Goal: Task Accomplishment & Management: Complete application form

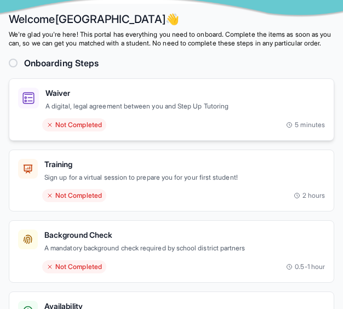
scroll to position [35, 0]
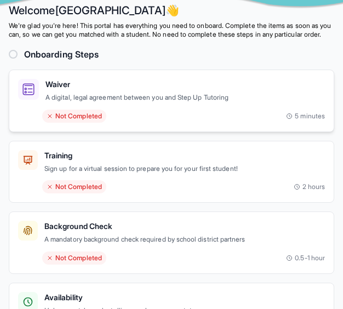
click at [63, 123] on div "Not Completed" at bounding box center [74, 116] width 64 height 13
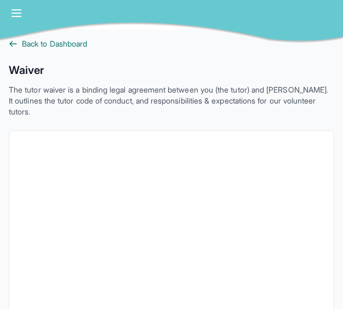
click at [12, 46] on icon at bounding box center [13, 43] width 7 height 5
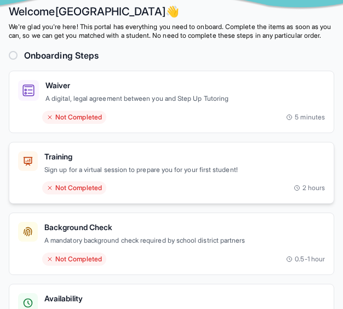
scroll to position [35, 0]
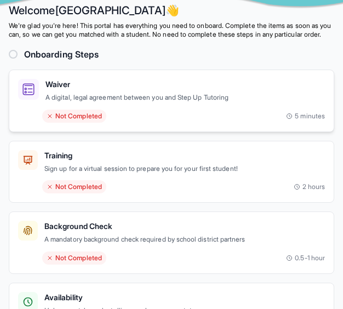
click at [96, 123] on div "Not Completed" at bounding box center [74, 116] width 64 height 13
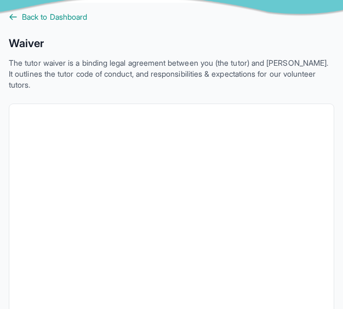
scroll to position [18, 0]
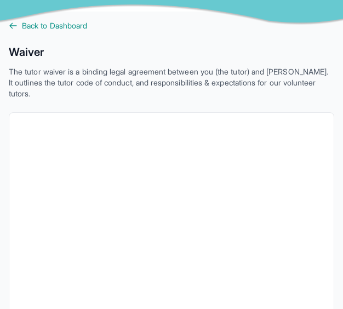
click at [22, 25] on div at bounding box center [171, 4] width 343 height 44
click at [16, 26] on icon at bounding box center [13, 25] width 9 height 9
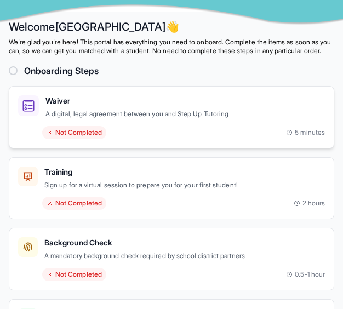
scroll to position [42, 0]
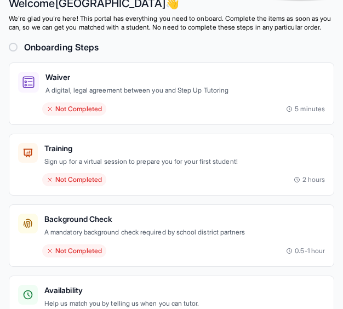
click at [14, 52] on div at bounding box center [13, 47] width 9 height 9
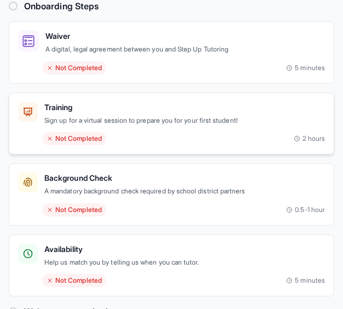
scroll to position [84, 0]
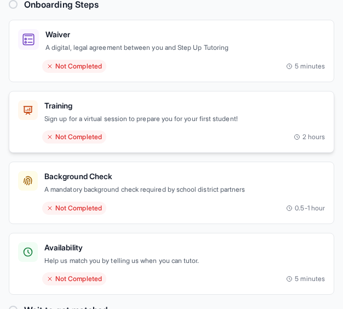
click at [109, 144] on div "Not Completed 2 hours" at bounding box center [171, 137] width 307 height 13
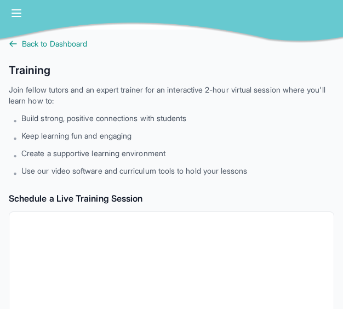
click at [9, 14] on div "Open sidebar" at bounding box center [171, 15] width 343 height 30
click at [13, 14] on icon "button" at bounding box center [16, 13] width 13 height 13
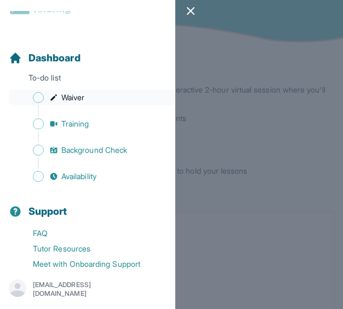
scroll to position [36, 0]
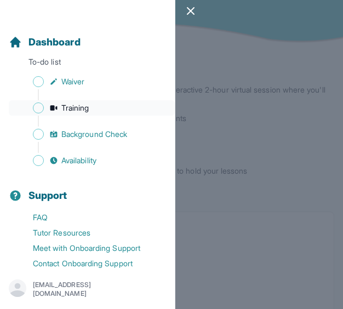
click at [48, 104] on link "Training" at bounding box center [92, 107] width 166 height 15
click at [34, 106] on span "Sidebar" at bounding box center [38, 108] width 11 height 11
click at [88, 105] on span "Training" at bounding box center [75, 108] width 28 height 11
click at [189, 15] on icon "button" at bounding box center [190, 10] width 13 height 13
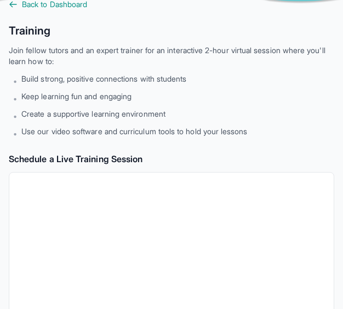
scroll to position [0, 0]
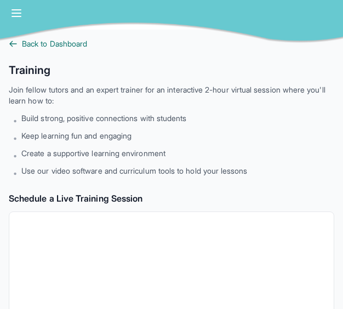
click at [18, 47] on link "Back to Dashboard" at bounding box center [172, 43] width 326 height 11
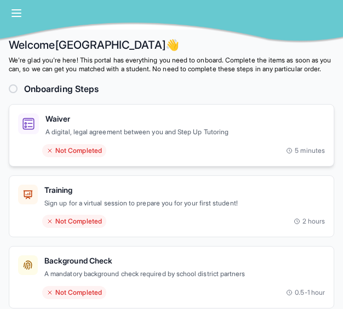
click at [87, 138] on p "A digital, legal agreement between you and Step Up Tutoring" at bounding box center [186, 132] width 280 height 11
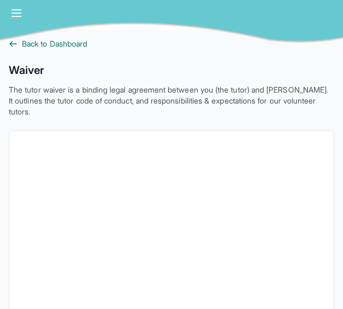
click at [19, 46] on link "Back to Dashboard" at bounding box center [172, 43] width 326 height 11
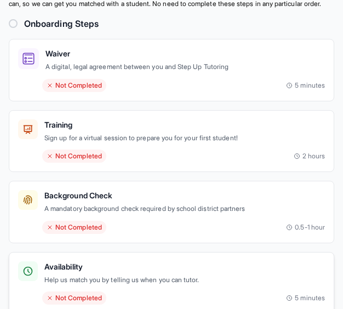
scroll to position [64, 0]
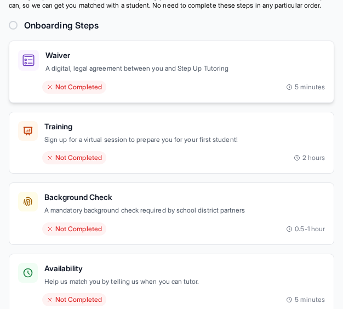
click at [72, 94] on div "Not Completed" at bounding box center [74, 87] width 64 height 13
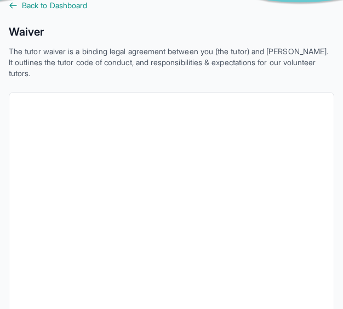
scroll to position [47, 0]
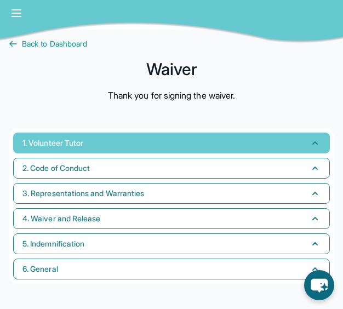
click at [98, 146] on button "1. Volunteer Tutor" at bounding box center [171, 143] width 317 height 21
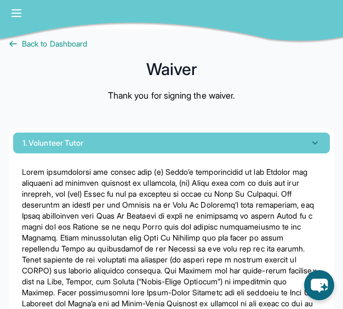
click at [98, 146] on button "1. Volunteer Tutor" at bounding box center [171, 143] width 317 height 21
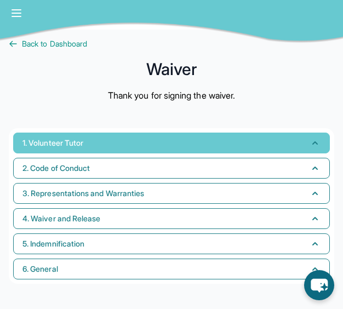
scroll to position [30, 0]
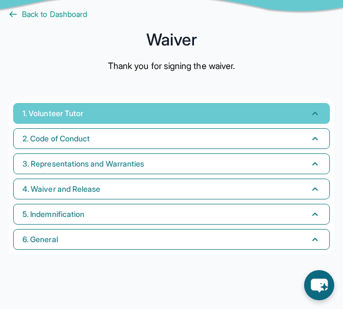
click at [104, 123] on button "1. Volunteer Tutor" at bounding box center [171, 113] width 317 height 21
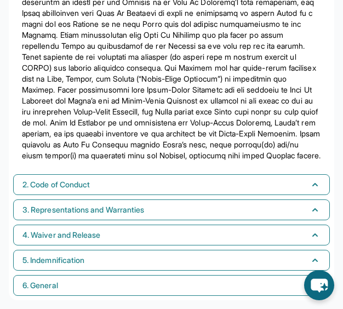
scroll to position [214, 0]
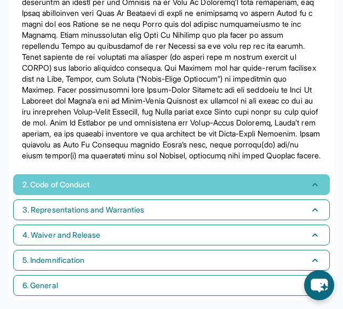
click at [102, 175] on button "2. Code of Conduct" at bounding box center [171, 184] width 317 height 21
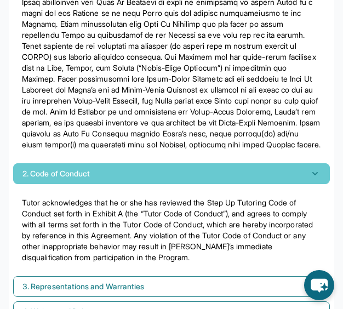
scroll to position [302, 0]
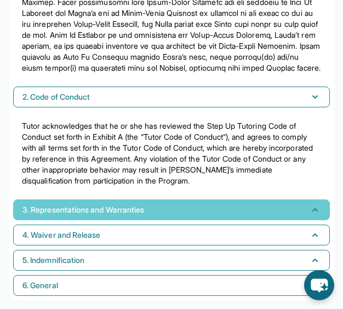
click at [108, 212] on span "3. Representations and Warranties" at bounding box center [83, 210] width 122 height 11
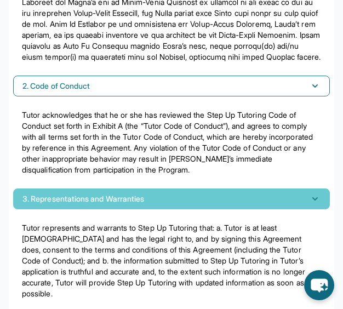
scroll to position [400, 0]
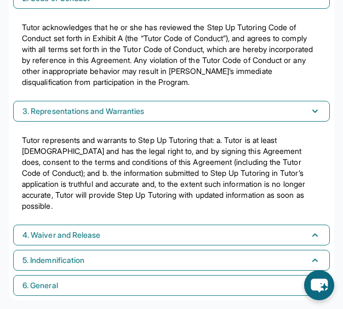
click at [108, 222] on div "1. Volunteer Tutor 2. Code of Conduct Tutor acknowledges that he or she has rev…" at bounding box center [172, 20] width 326 height 562
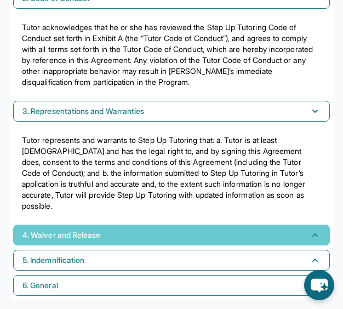
click at [100, 231] on span "4. Waiver and Release" at bounding box center [61, 235] width 78 height 11
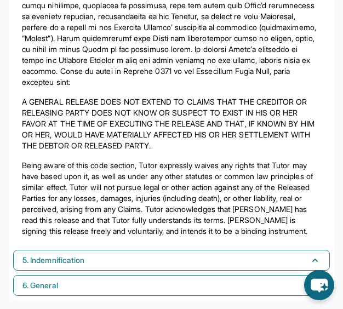
scroll to position [800, 0]
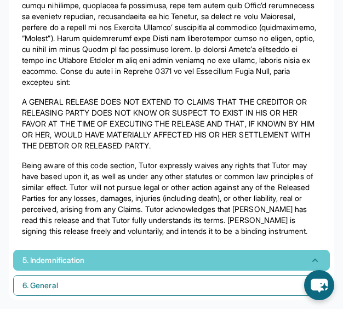
click at [110, 270] on button "5. Indemnification" at bounding box center [171, 260] width 317 height 21
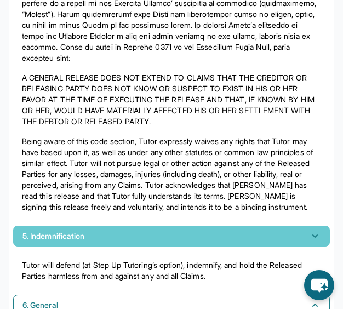
scroll to position [844, 0]
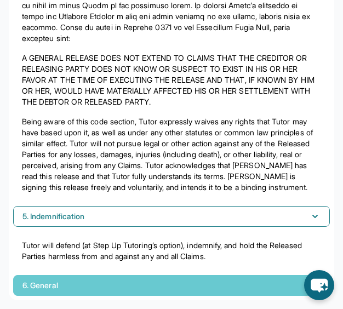
click at [119, 288] on button "6. General" at bounding box center [171, 285] width 317 height 21
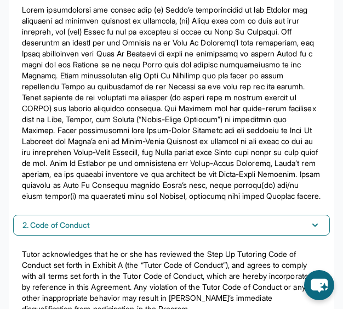
scroll to position [0, 0]
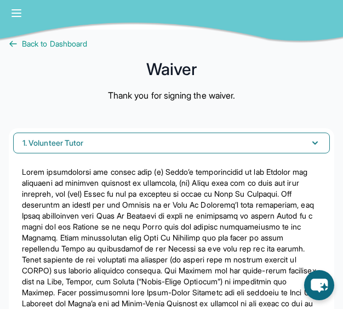
click at [12, 39] on div at bounding box center [171, 22] width 343 height 44
click at [14, 15] on icon "button" at bounding box center [16, 13] width 13 height 13
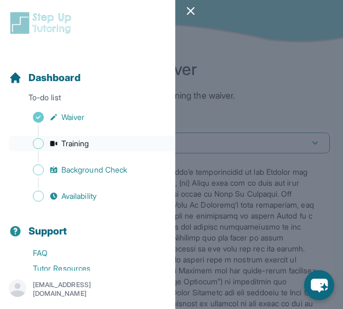
click at [80, 137] on link "Training" at bounding box center [92, 143] width 166 height 15
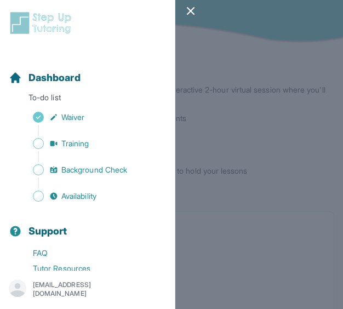
click at [229, 183] on div at bounding box center [171, 154] width 343 height 309
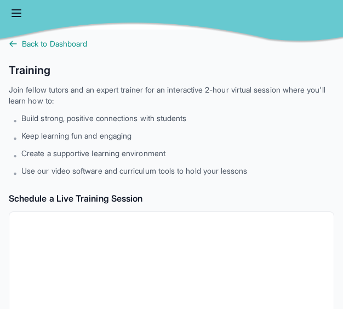
click at [11, 12] on icon "button" at bounding box center [16, 13] width 13 height 13
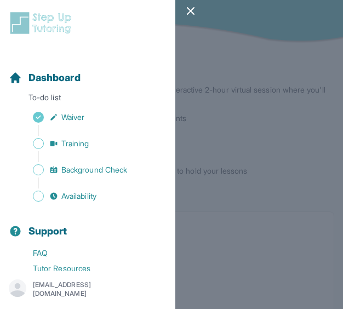
click at [261, 106] on div at bounding box center [171, 154] width 343 height 309
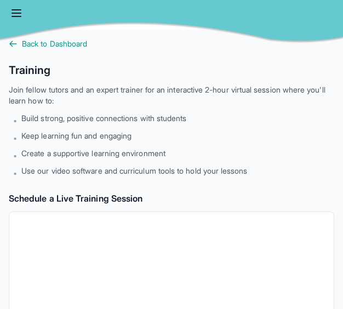
click at [16, 16] on icon "button" at bounding box center [16, 13] width 9 height 7
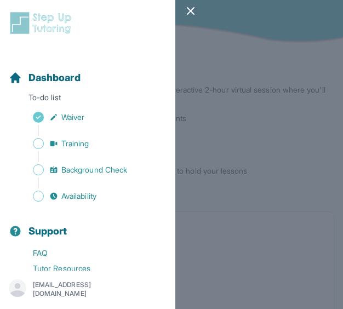
click at [234, 145] on div at bounding box center [171, 154] width 343 height 309
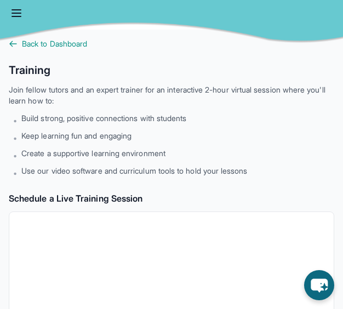
click at [18, 13] on icon "button" at bounding box center [16, 13] width 9 height 7
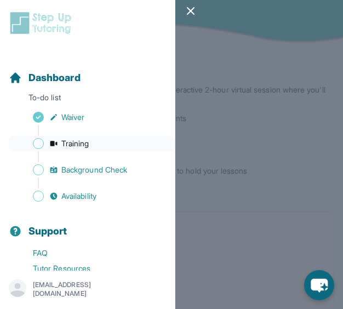
click at [71, 142] on span "Training" at bounding box center [75, 143] width 28 height 11
click at [90, 168] on span "Background Check" at bounding box center [94, 170] width 66 height 11
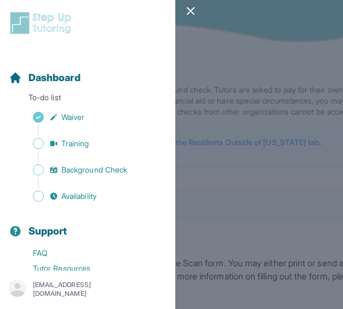
click at [235, 194] on div at bounding box center [171, 154] width 343 height 309
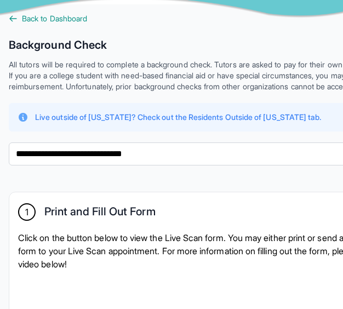
scroll to position [26, 0]
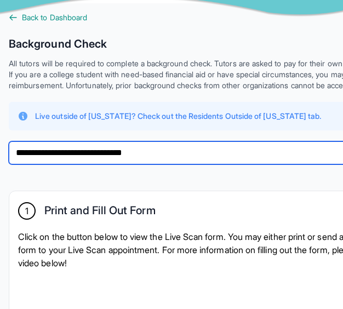
click at [128, 165] on select "**********" at bounding box center [210, 153] width 403 height 23
select select "**********"
click at [9, 152] on select "**********" at bounding box center [210, 153] width 403 height 23
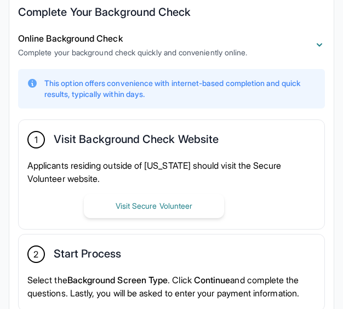
scroll to position [240, 0]
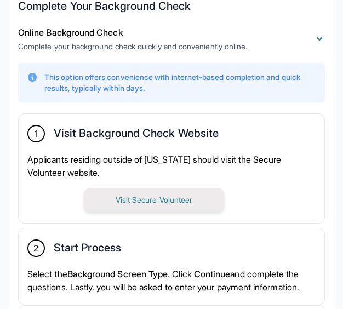
click at [146, 206] on button "Visit Secure Volunteer" at bounding box center [154, 200] width 140 height 24
